Goal: Entertainment & Leisure: Consume media (video, audio)

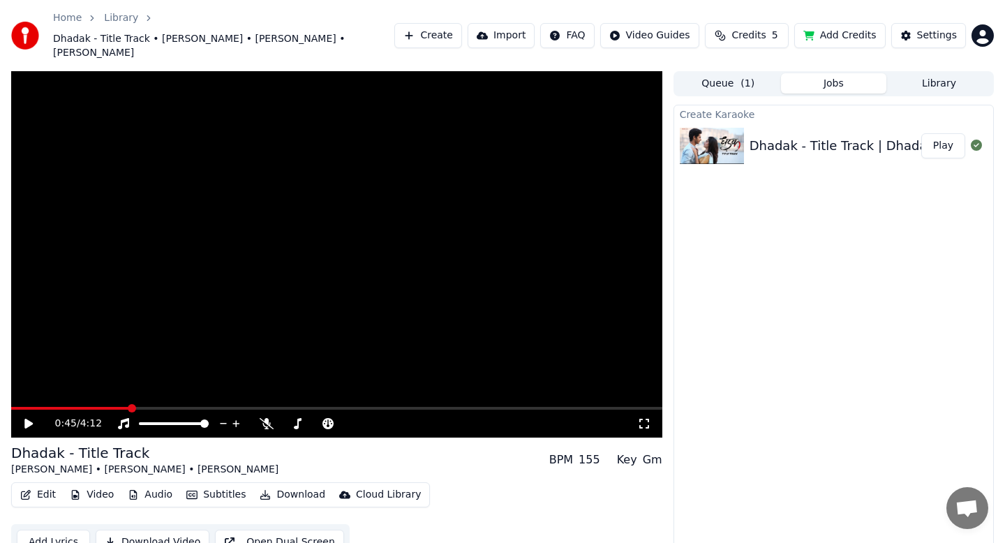
click at [557, 174] on video at bounding box center [336, 254] width 651 height 366
click at [106, 404] on span at bounding box center [109, 408] width 8 height 8
click at [641, 418] on icon at bounding box center [644, 423] width 14 height 11
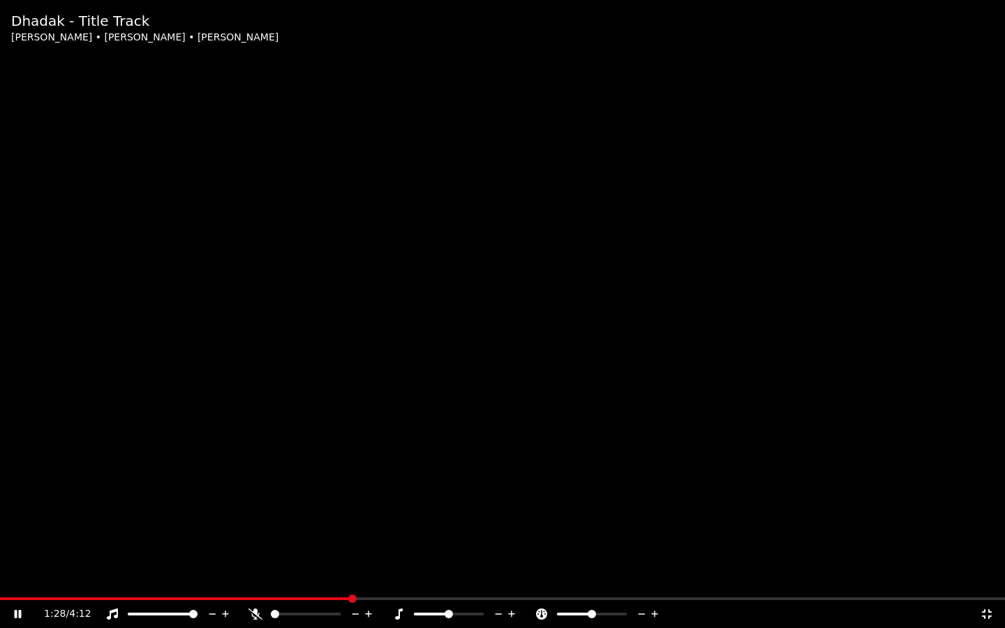
click at [647, 177] on video at bounding box center [502, 314] width 1005 height 628
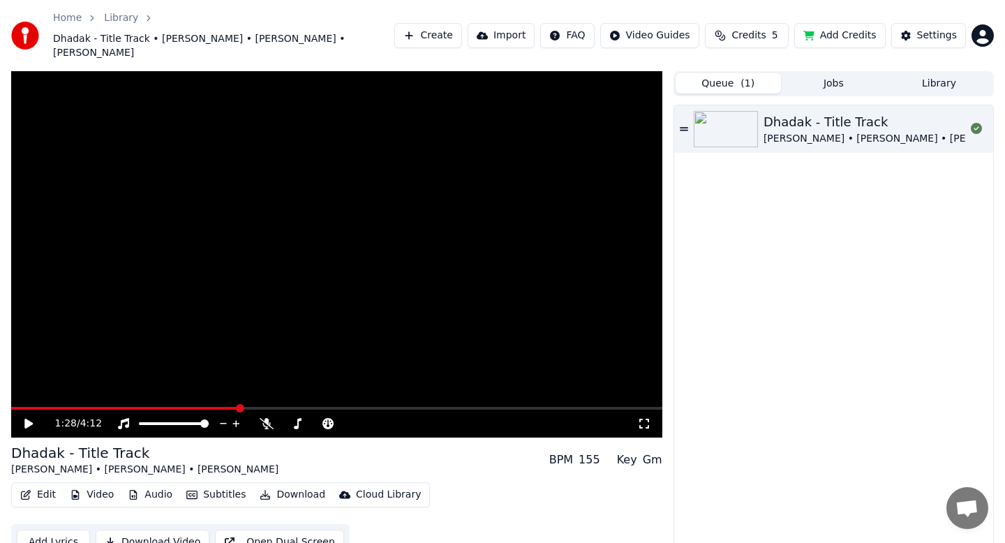
click at [729, 73] on button "Queue ( 1 )" at bounding box center [727, 83] width 105 height 20
click at [818, 73] on button "Jobs" at bounding box center [833, 83] width 105 height 20
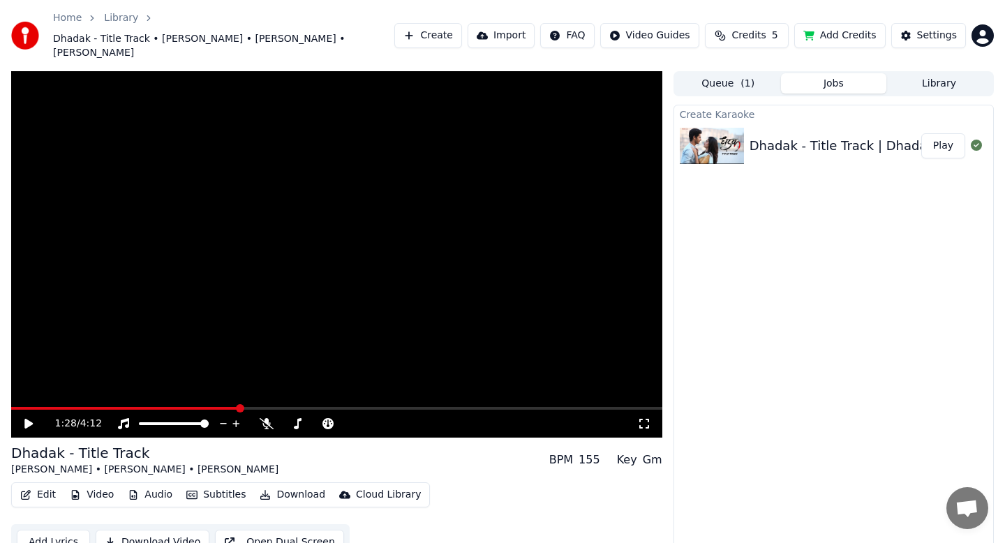
click at [747, 77] on span "( 1 )" at bounding box center [747, 84] width 14 height 14
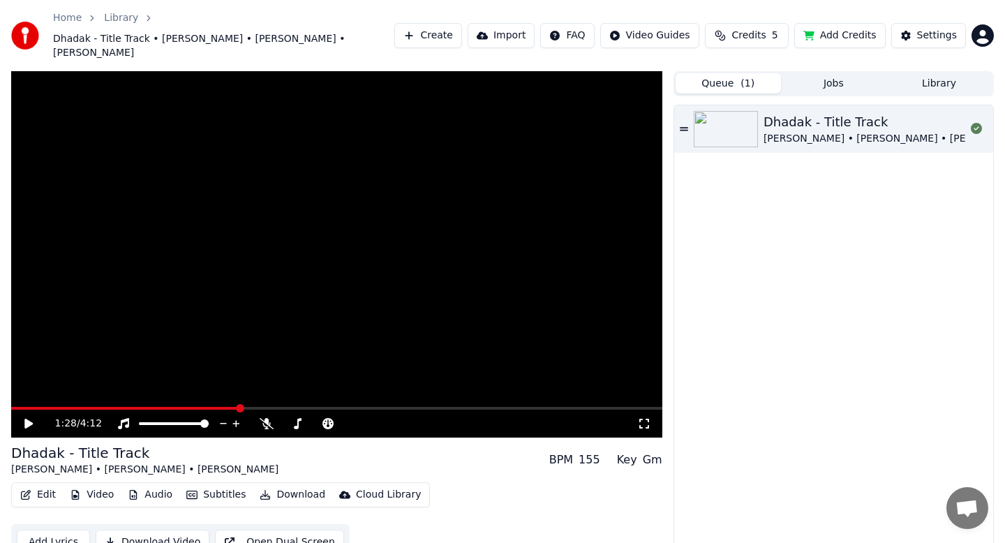
click at [122, 13] on link "Library" at bounding box center [121, 18] width 34 height 14
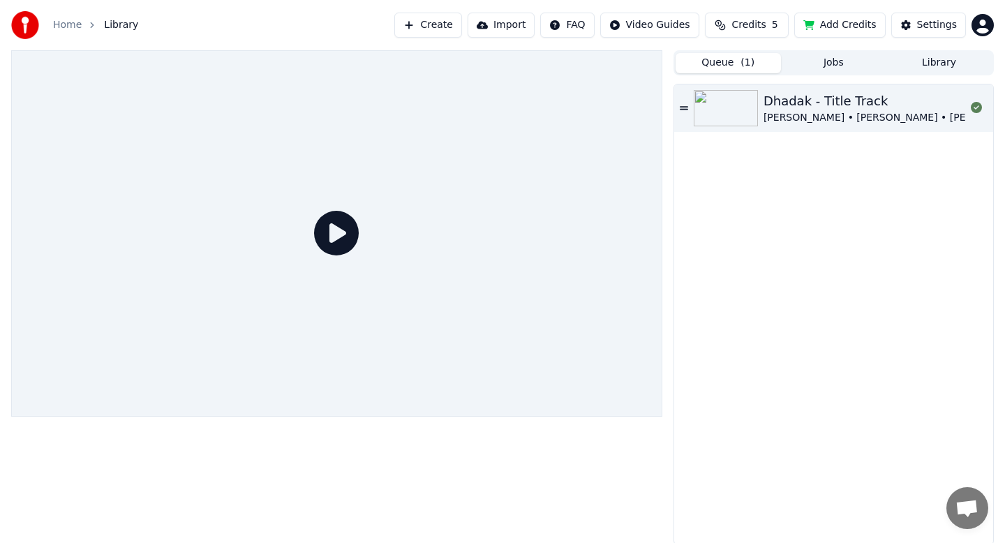
click at [330, 234] on icon at bounding box center [336, 233] width 45 height 45
